Goal: Task Accomplishment & Management: Use online tool/utility

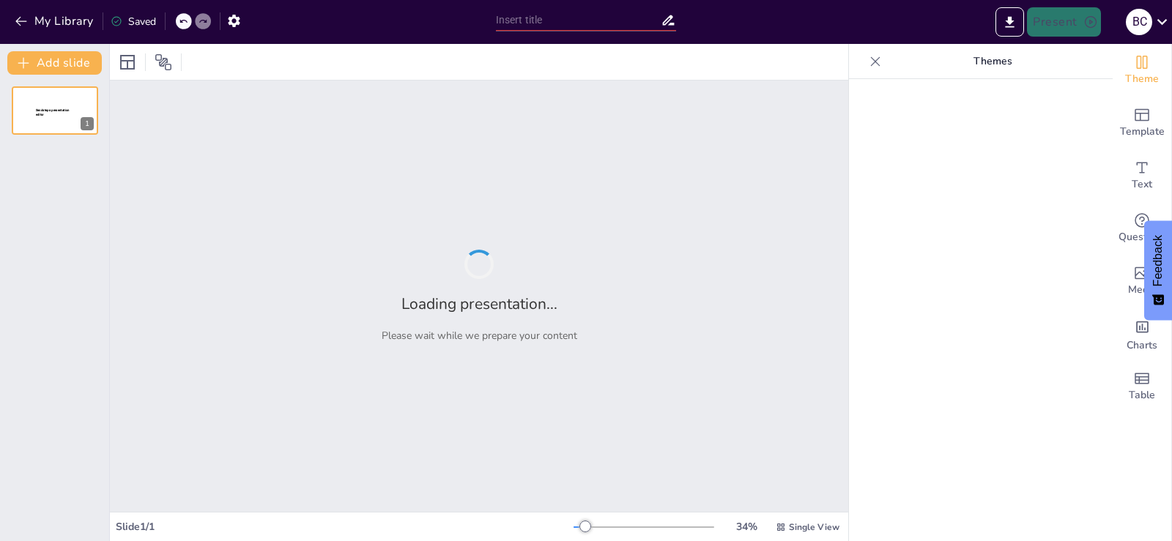
type input "Estrategias de Limpieza y Desinfección para la USFQ: Un Enfoque Integral"
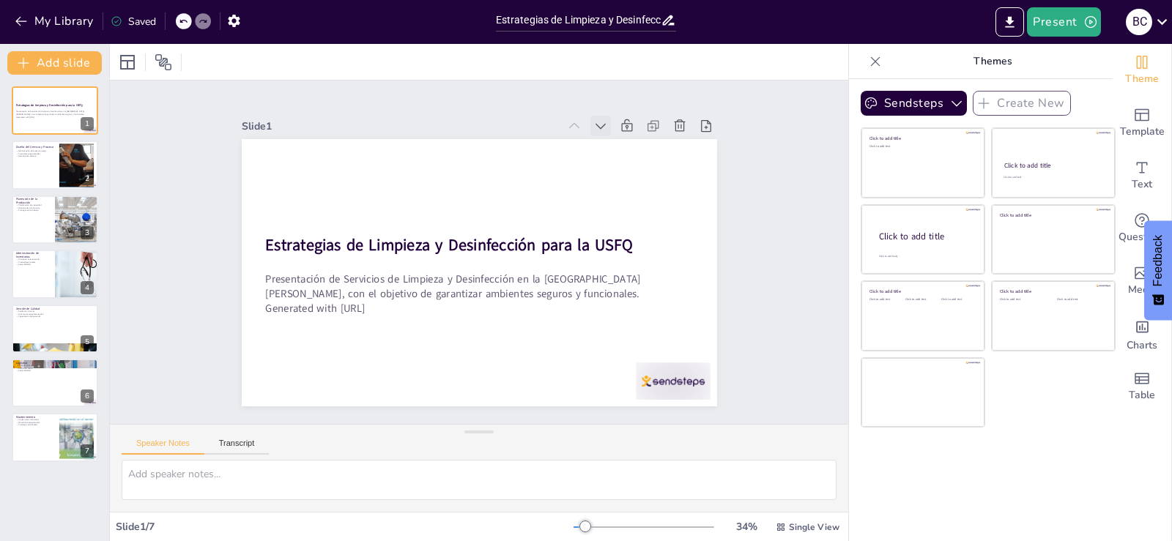
click at [395, 392] on icon at bounding box center [386, 401] width 18 height 18
click at [598, 367] on icon at bounding box center [605, 374] width 15 height 15
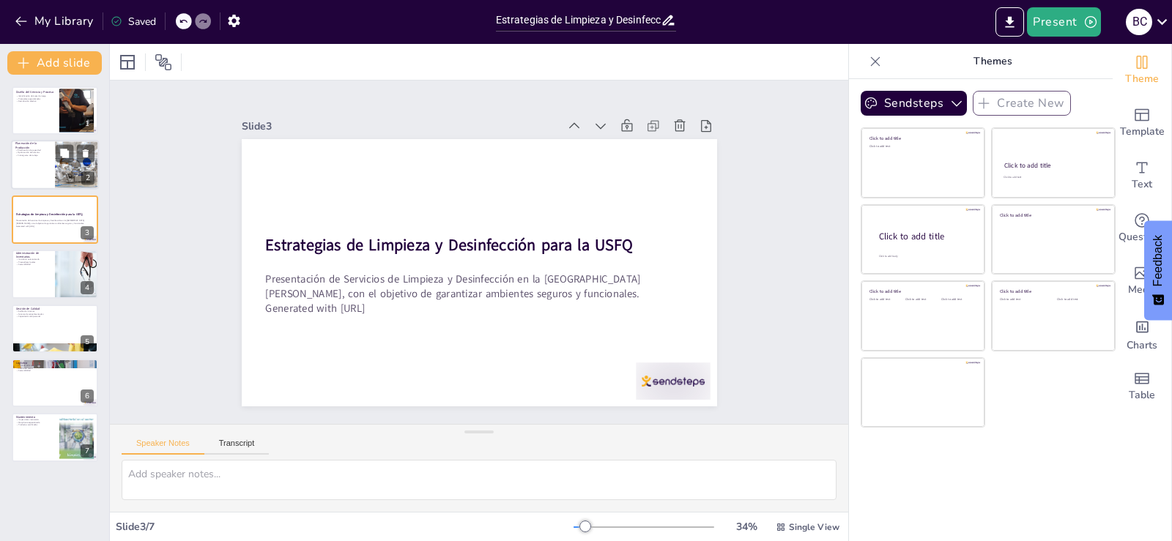
click at [31, 158] on div at bounding box center [55, 166] width 88 height 50
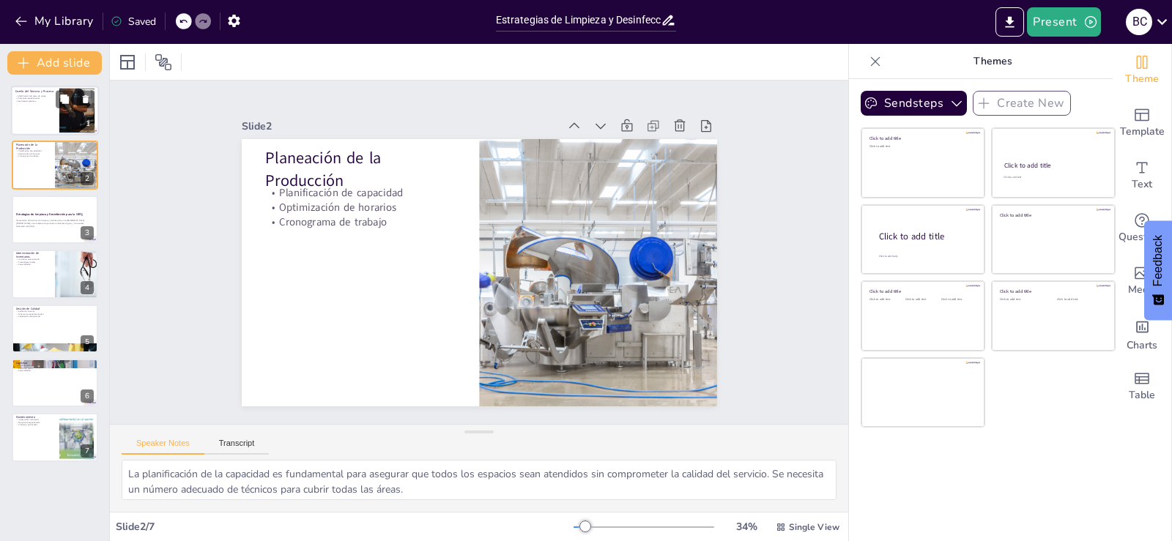
click at [34, 114] on div at bounding box center [55, 111] width 88 height 50
type textarea "Identificar áreas de riesgo es fundamental para priorizar los espacios que requ…"
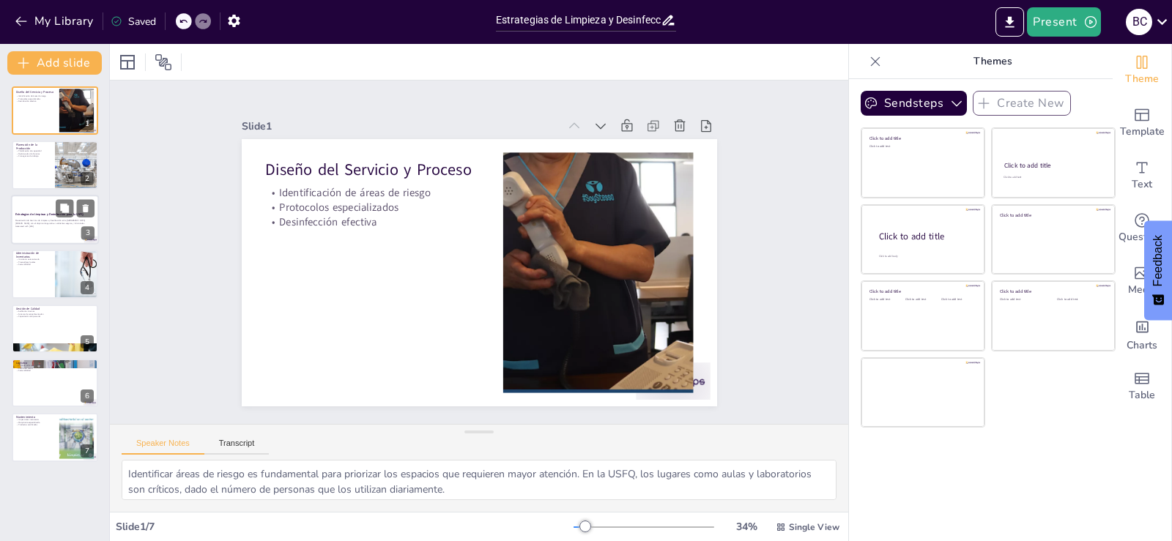
click at [56, 226] on p "Generated with [URL]" at bounding box center [54, 226] width 79 height 3
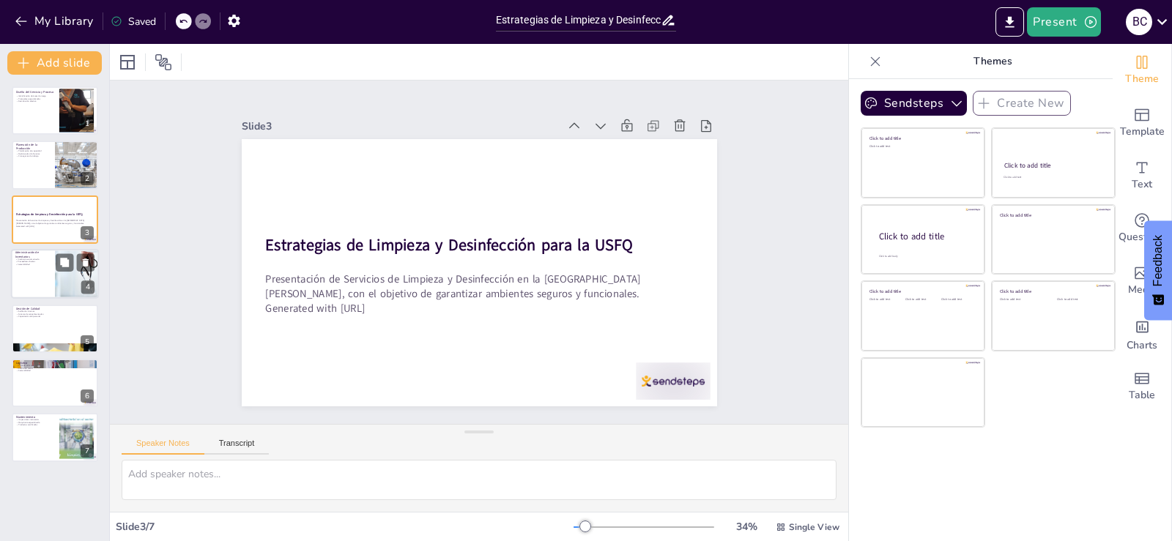
click at [17, 280] on div at bounding box center [55, 274] width 88 height 50
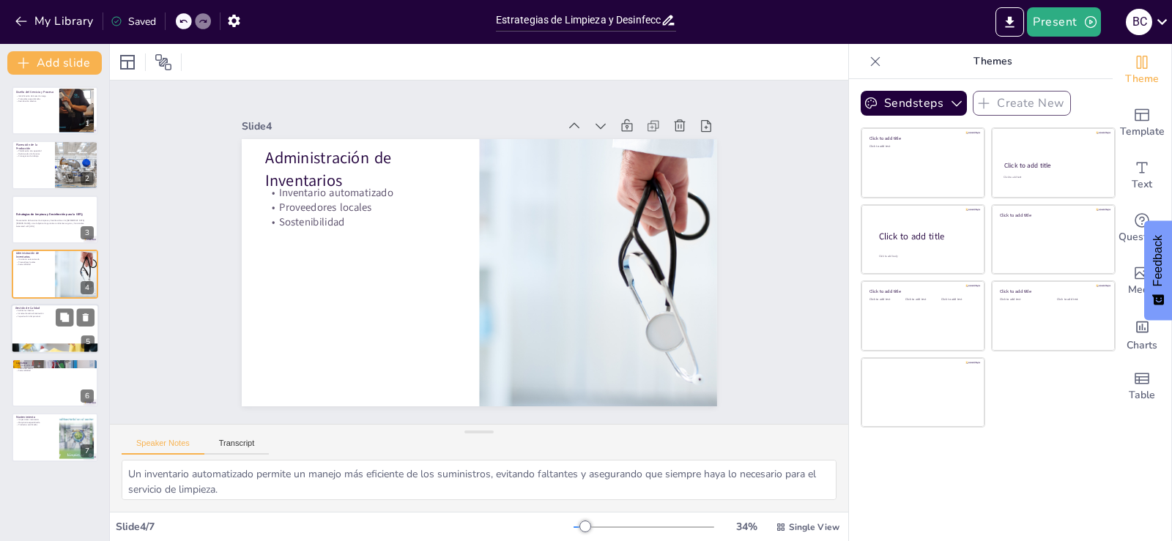
click at [46, 326] on div at bounding box center [55, 329] width 88 height 50
type textarea "Las auditorías internas son una herramienta esencial para garantizar que se cum…"
